Goal: Information Seeking & Learning: Learn about a topic

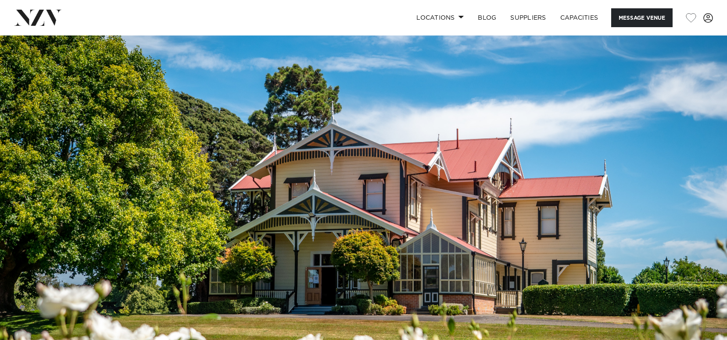
scroll to position [4, 0]
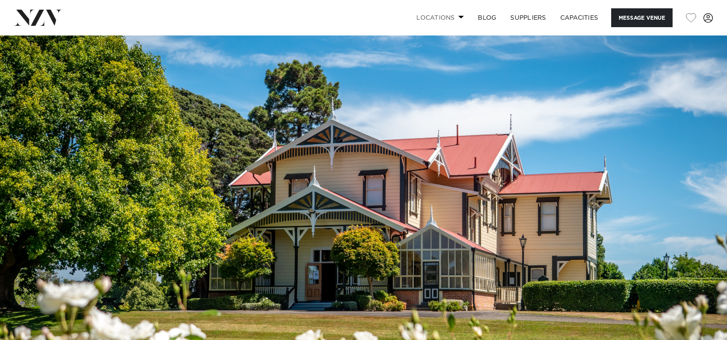
click at [458, 18] on span at bounding box center [461, 16] width 6 height 3
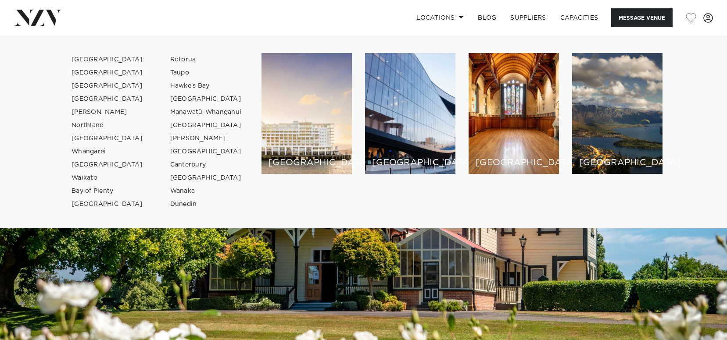
click at [94, 71] on link "[GEOGRAPHIC_DATA]" at bounding box center [106, 72] width 85 height 13
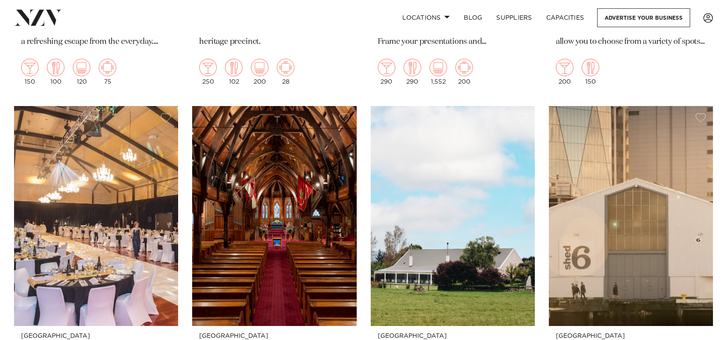
scroll to position [1975, 0]
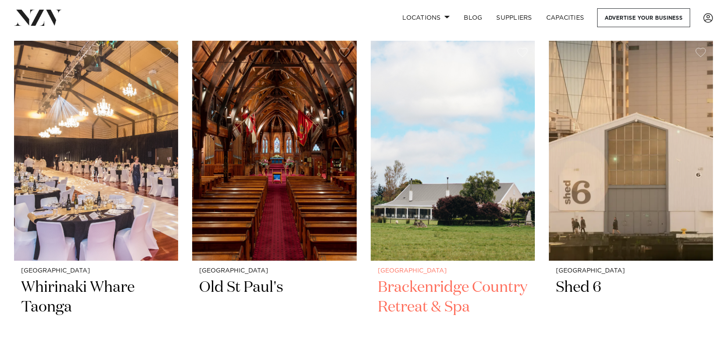
click at [427, 154] on img at bounding box center [452, 151] width 164 height 220
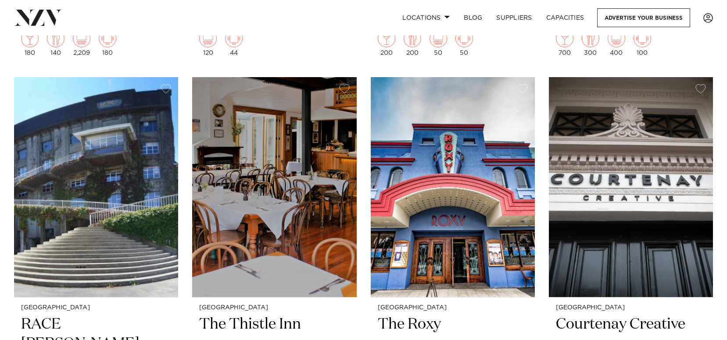
scroll to position [2778, 0]
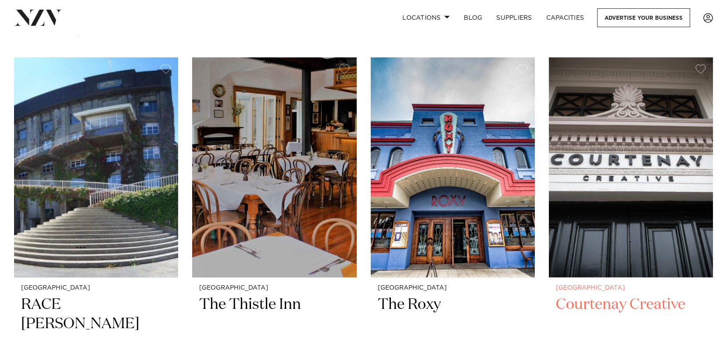
click at [653, 189] on img at bounding box center [630, 167] width 164 height 220
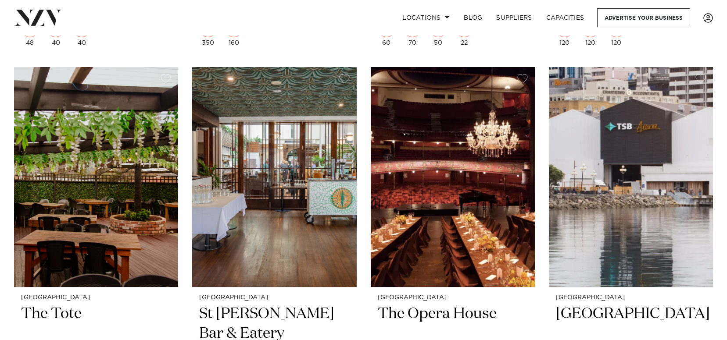
scroll to position [3563, 0]
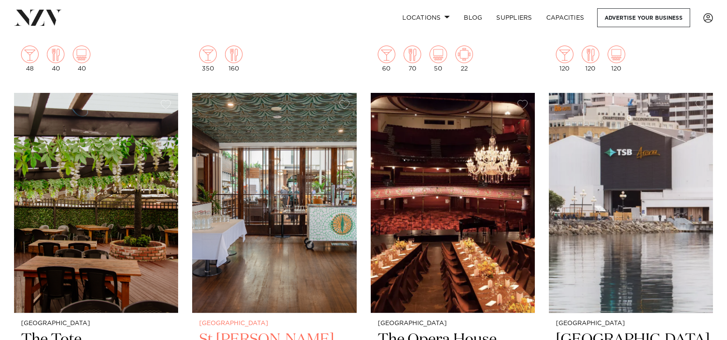
click at [296, 215] on img at bounding box center [274, 203] width 164 height 220
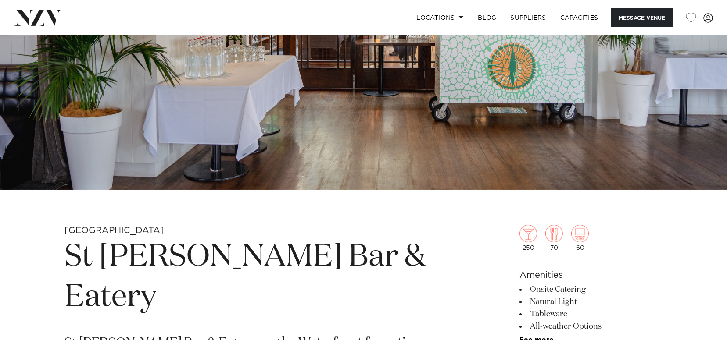
scroll to position [181, 0]
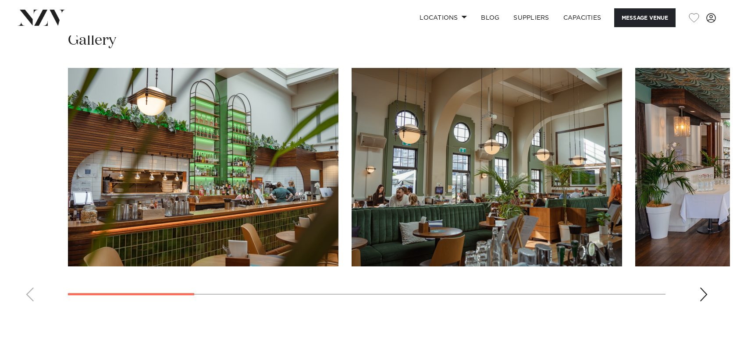
scroll to position [805, 0]
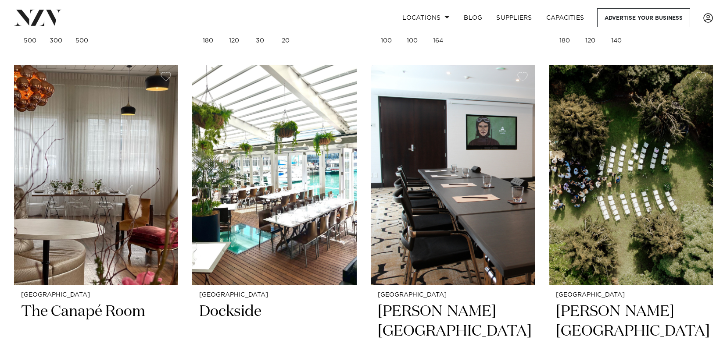
scroll to position [3174, 0]
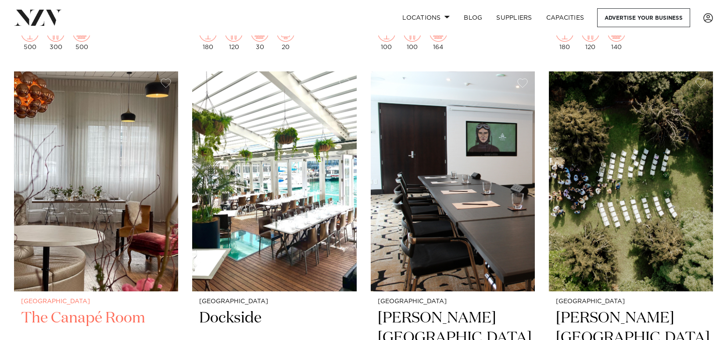
click at [106, 201] on img at bounding box center [96, 181] width 164 height 220
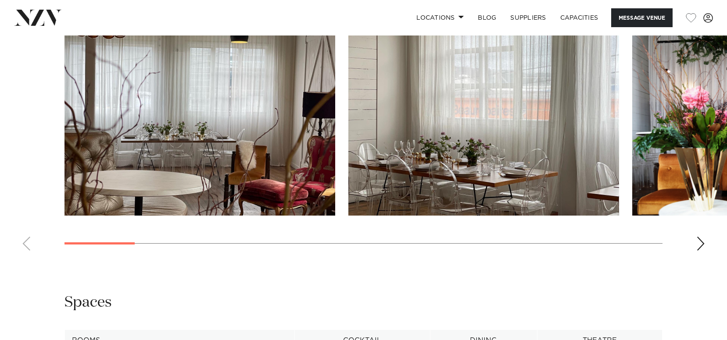
scroll to position [841, 0]
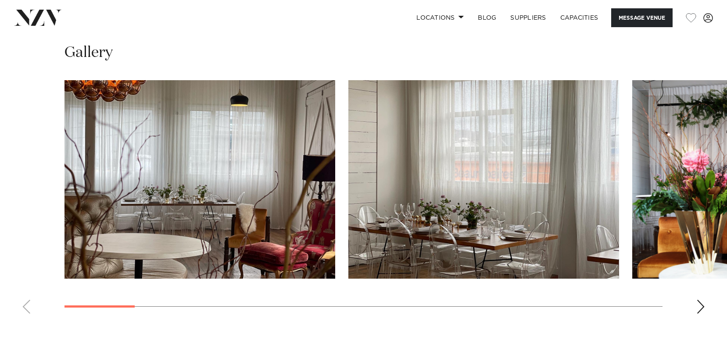
click at [481, 210] on img "2 / 18" at bounding box center [483, 179] width 271 height 199
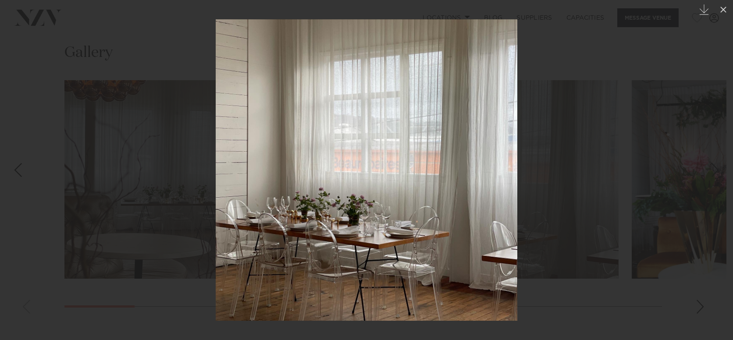
click at [513, 164] on img at bounding box center [367, 170] width 302 height 302
click at [547, 171] on div at bounding box center [366, 170] width 733 height 340
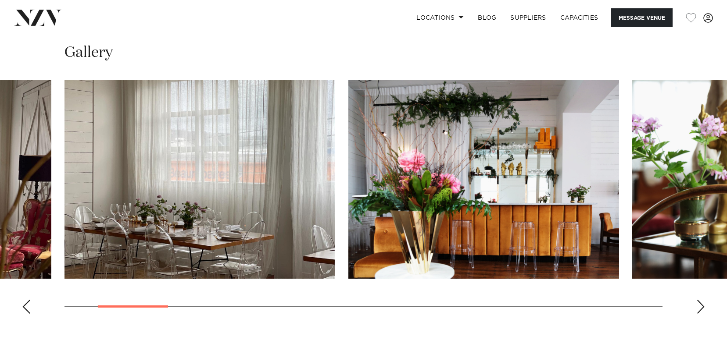
click at [501, 191] on img "3 / 18" at bounding box center [483, 179] width 271 height 199
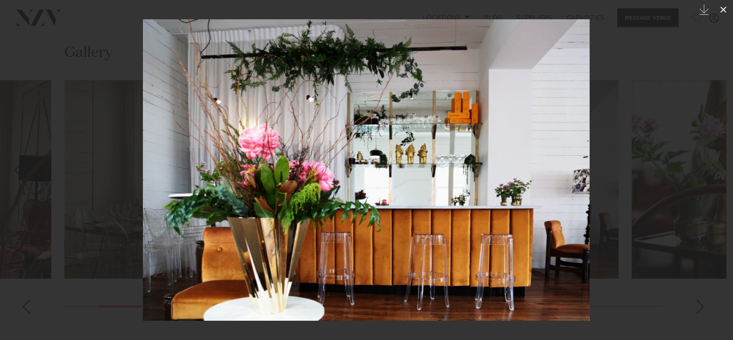
click at [722, 10] on icon at bounding box center [723, 9] width 11 height 11
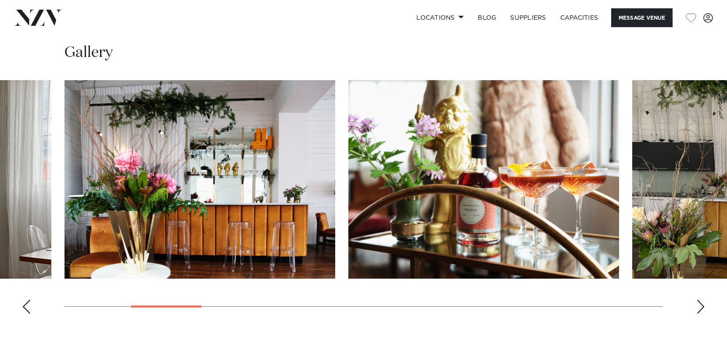
click at [697, 306] on div "Next slide" at bounding box center [700, 307] width 9 height 14
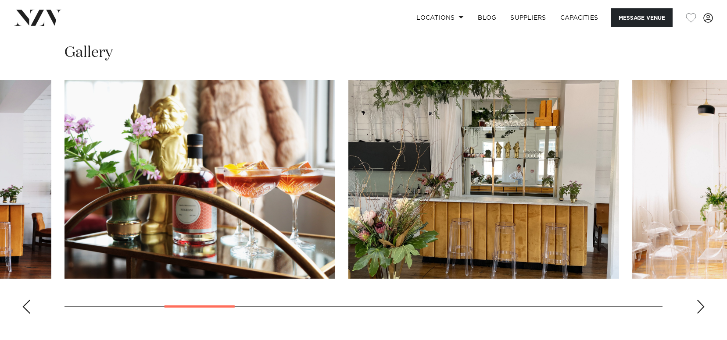
click at [697, 306] on div "Next slide" at bounding box center [700, 307] width 9 height 14
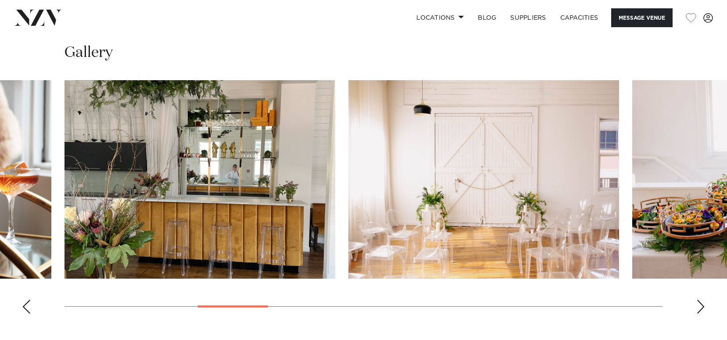
click at [697, 306] on div "Next slide" at bounding box center [700, 307] width 9 height 14
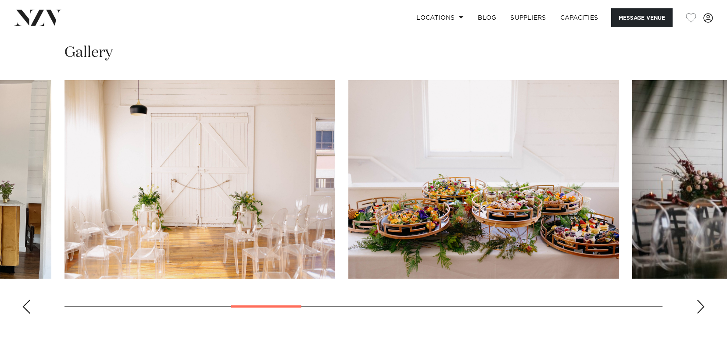
click at [697, 306] on div "Next slide" at bounding box center [700, 307] width 9 height 14
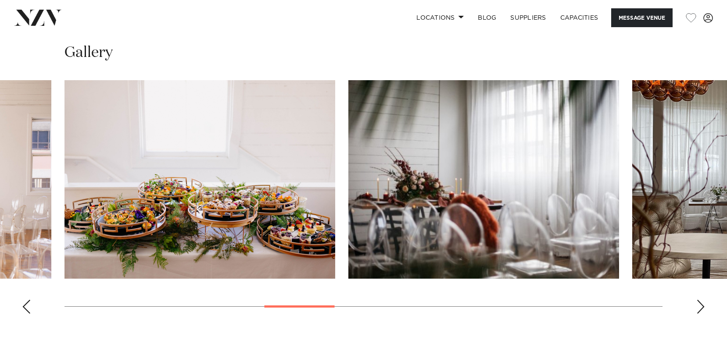
click at [697, 306] on div "Next slide" at bounding box center [700, 307] width 9 height 14
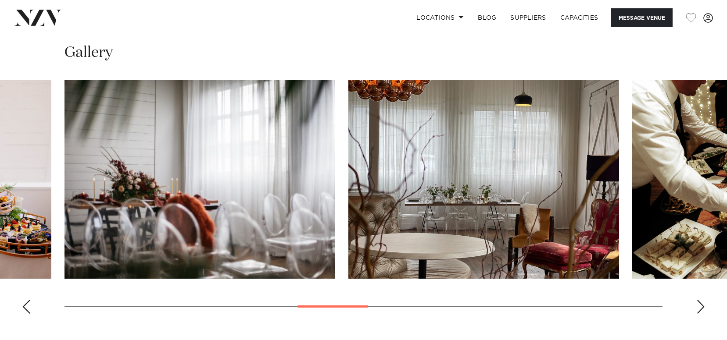
click at [697, 306] on div "Next slide" at bounding box center [700, 307] width 9 height 14
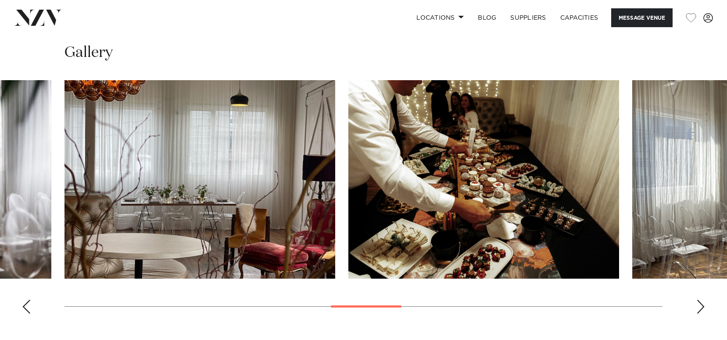
click at [697, 306] on div "Next slide" at bounding box center [700, 307] width 9 height 14
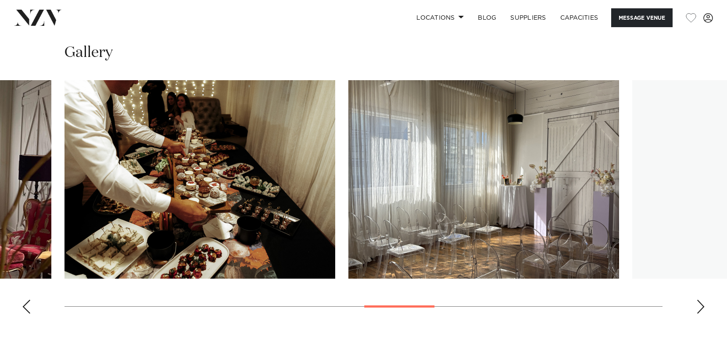
click at [697, 306] on div "Next slide" at bounding box center [700, 307] width 9 height 14
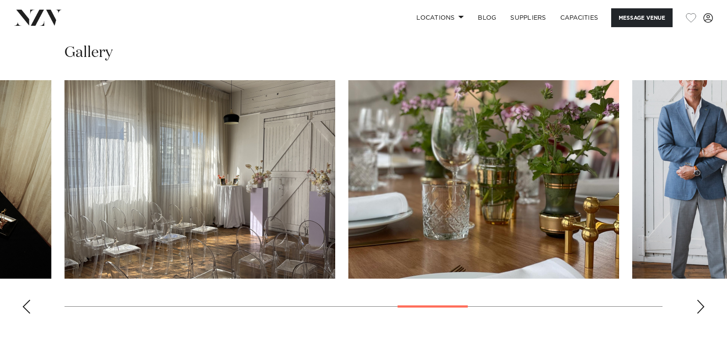
click at [697, 306] on div "Next slide" at bounding box center [700, 307] width 9 height 14
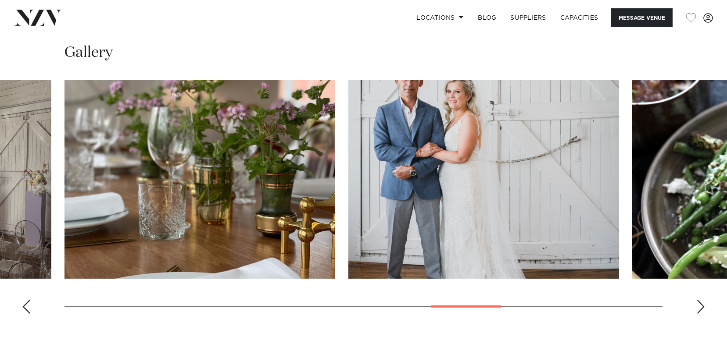
click at [697, 306] on div "Next slide" at bounding box center [700, 307] width 9 height 14
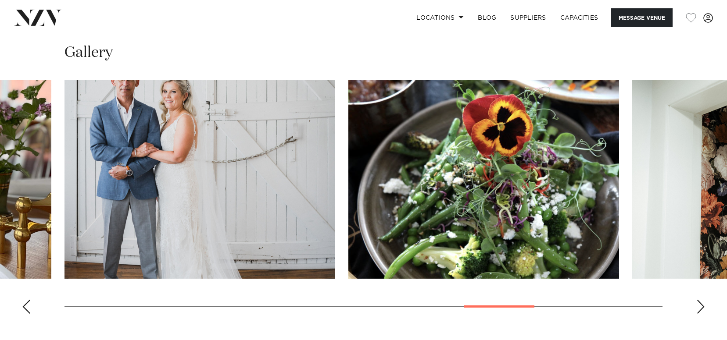
click at [697, 306] on div "Next slide" at bounding box center [700, 307] width 9 height 14
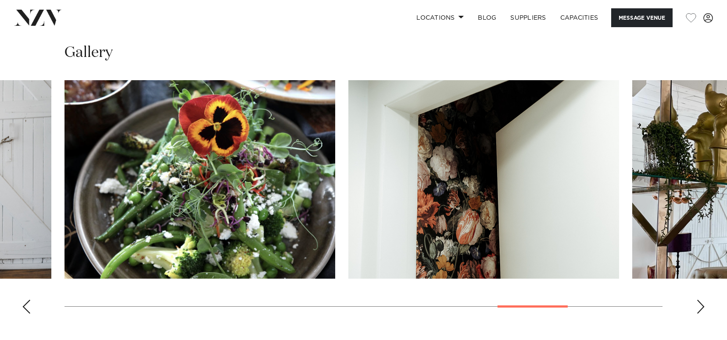
click at [697, 306] on div "Next slide" at bounding box center [700, 307] width 9 height 14
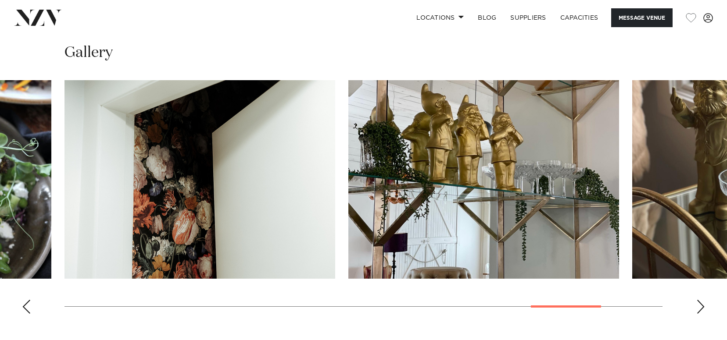
click at [697, 306] on div "Next slide" at bounding box center [700, 307] width 9 height 14
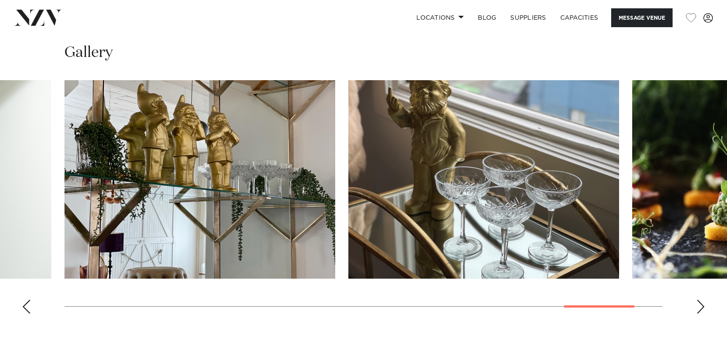
click at [697, 306] on div "Next slide" at bounding box center [700, 307] width 9 height 14
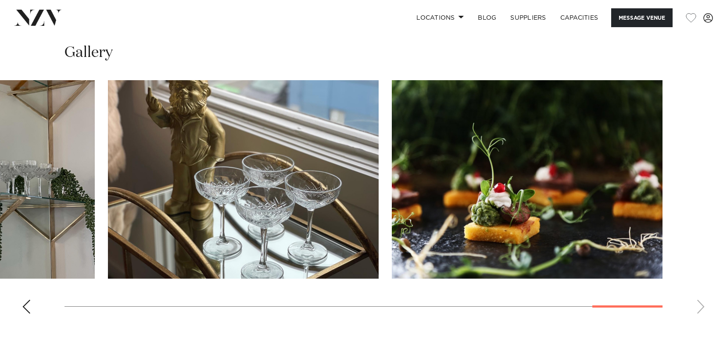
click at [697, 306] on swiper-container at bounding box center [363, 200] width 727 height 241
